Goal: Consume media (video, audio)

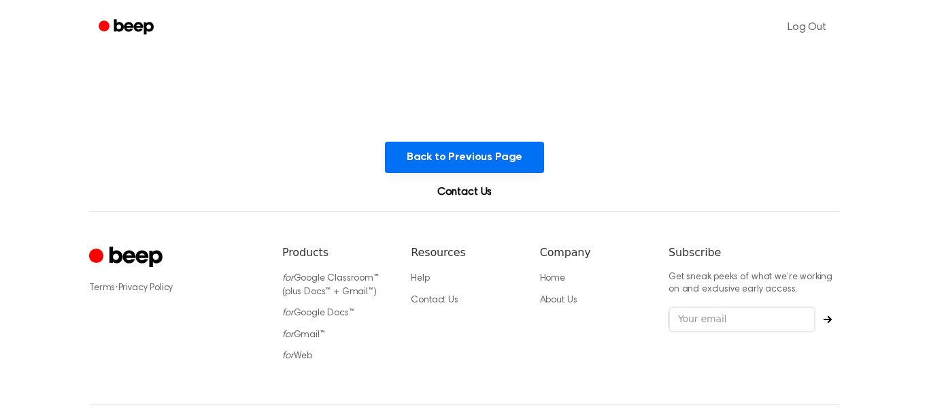
click at [118, 23] on icon "Beep" at bounding box center [133, 26] width 39 height 15
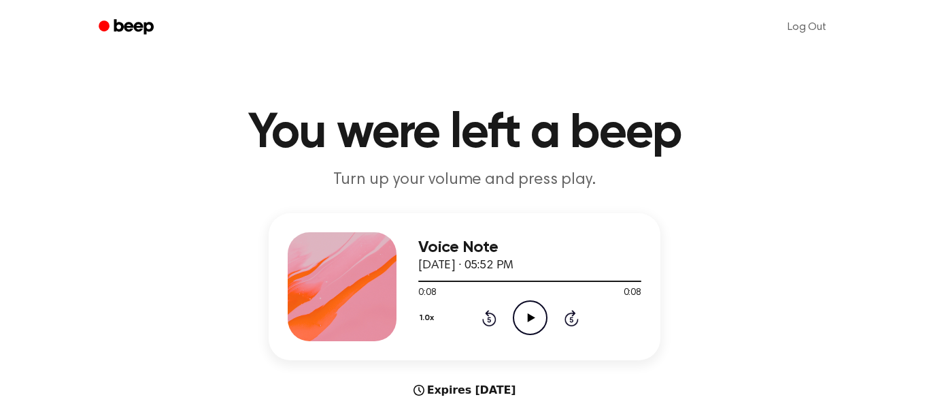
click at [525, 318] on icon "Play Audio" at bounding box center [530, 317] width 35 height 35
